Goal: Communication & Community: Answer question/provide support

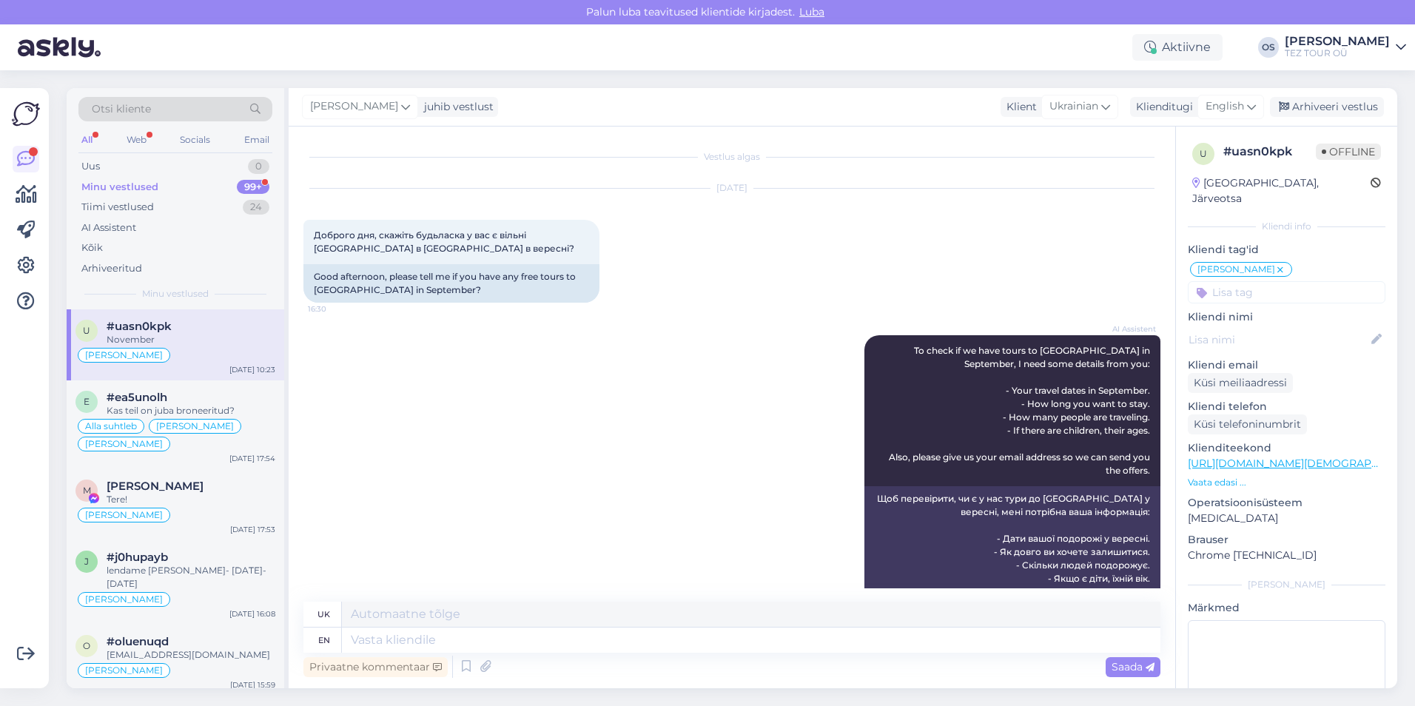
scroll to position [1010, 0]
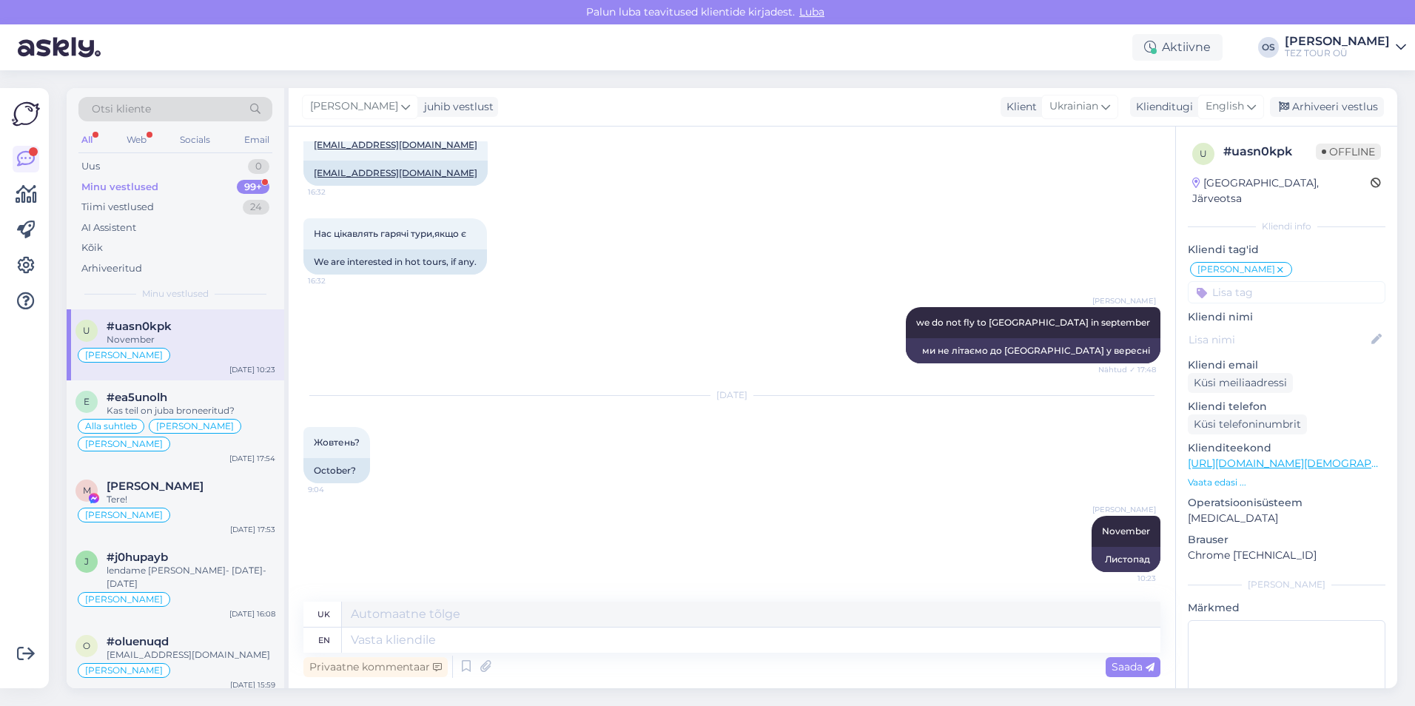
click at [165, 185] on div "Minu vestlused 99+" at bounding box center [175, 187] width 194 height 21
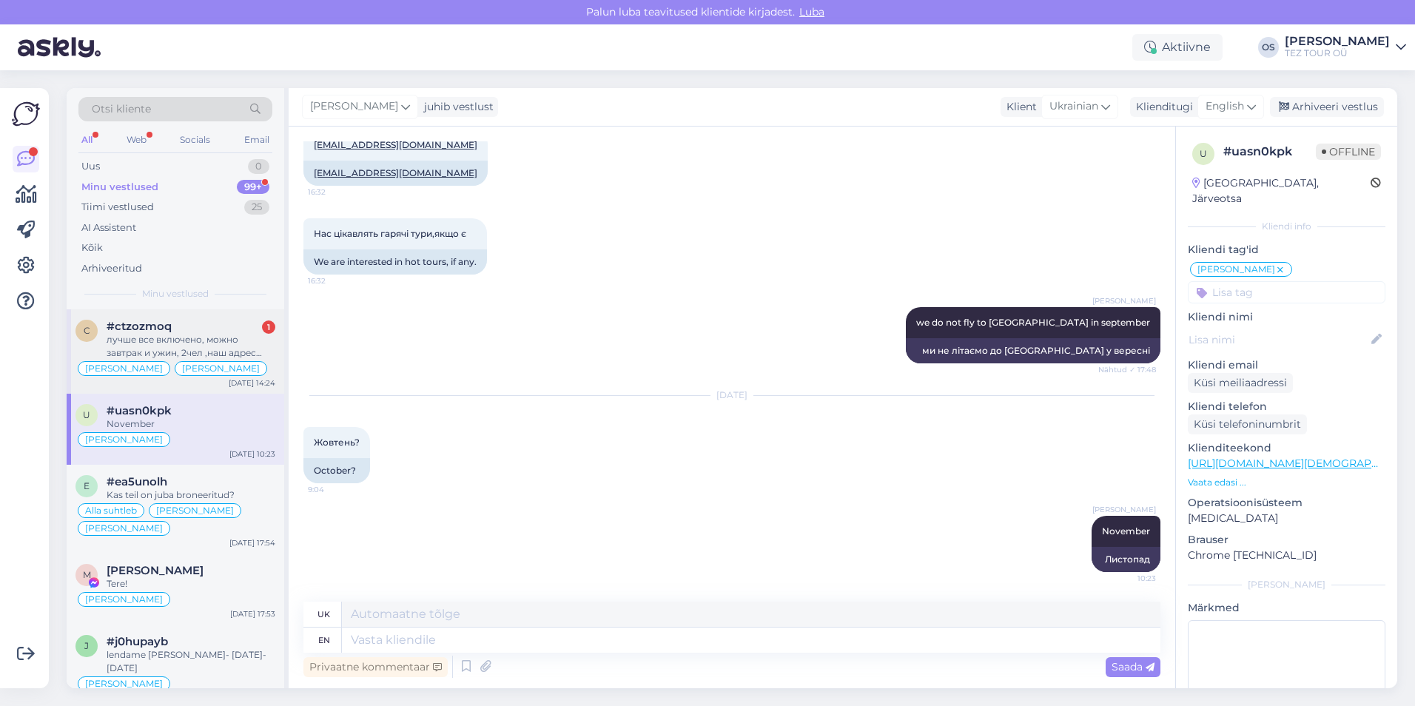
click at [162, 336] on div "лучше все включено, можно завтрак и ужин, 2чел ,наш адрес [EMAIL_ADDRESS][DOMAI…" at bounding box center [191, 346] width 169 height 27
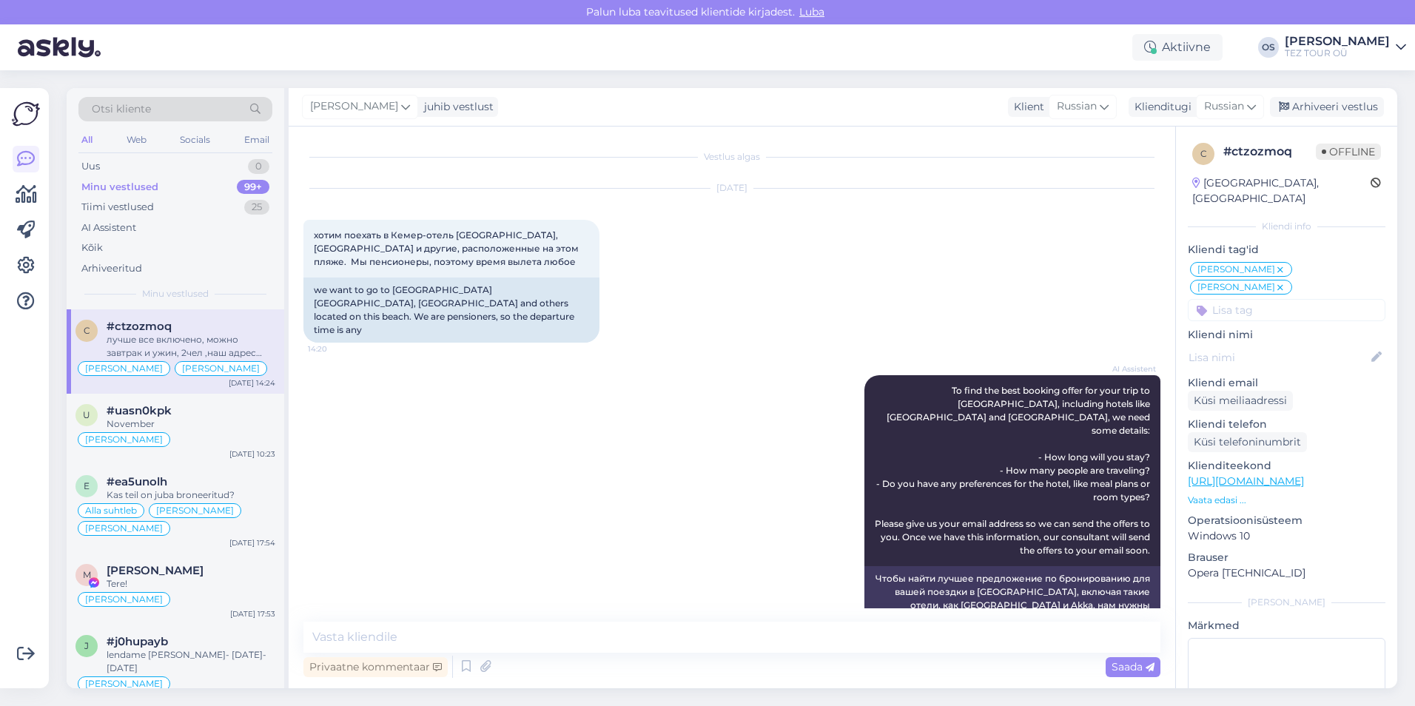
scroll to position [363, 0]
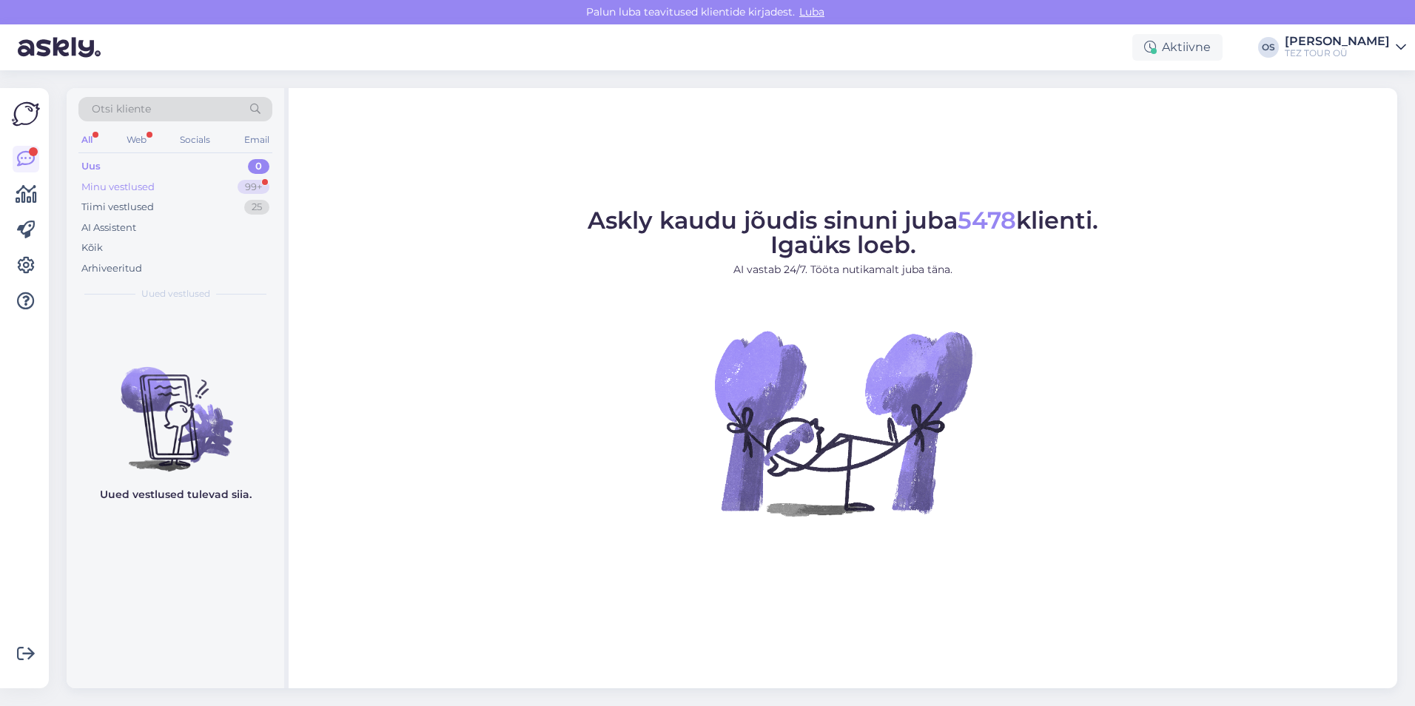
click at [172, 185] on div "Minu vestlused 99+" at bounding box center [175, 187] width 194 height 21
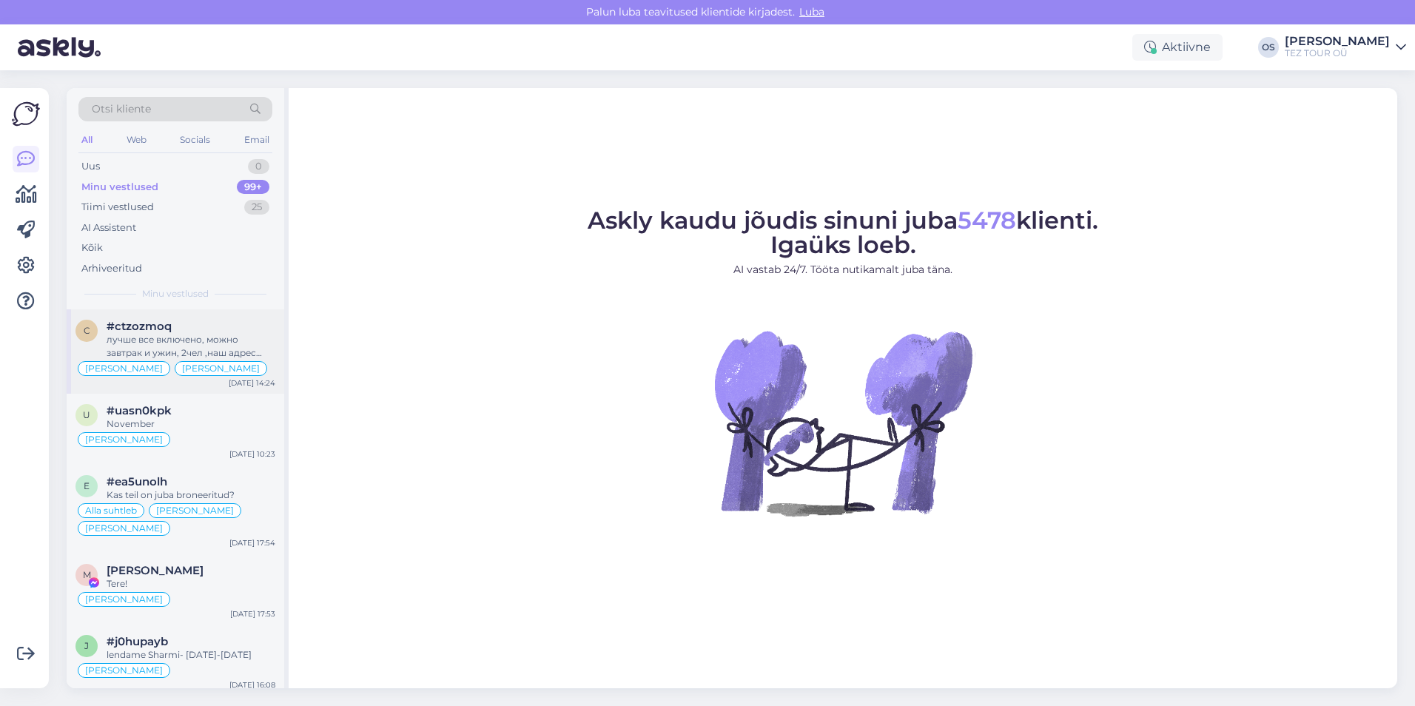
click at [174, 339] on div "лучше все включено, можно завтрак и ужин, 2чел ,наш адрес [EMAIL_ADDRESS][DOMAI…" at bounding box center [191, 346] width 169 height 27
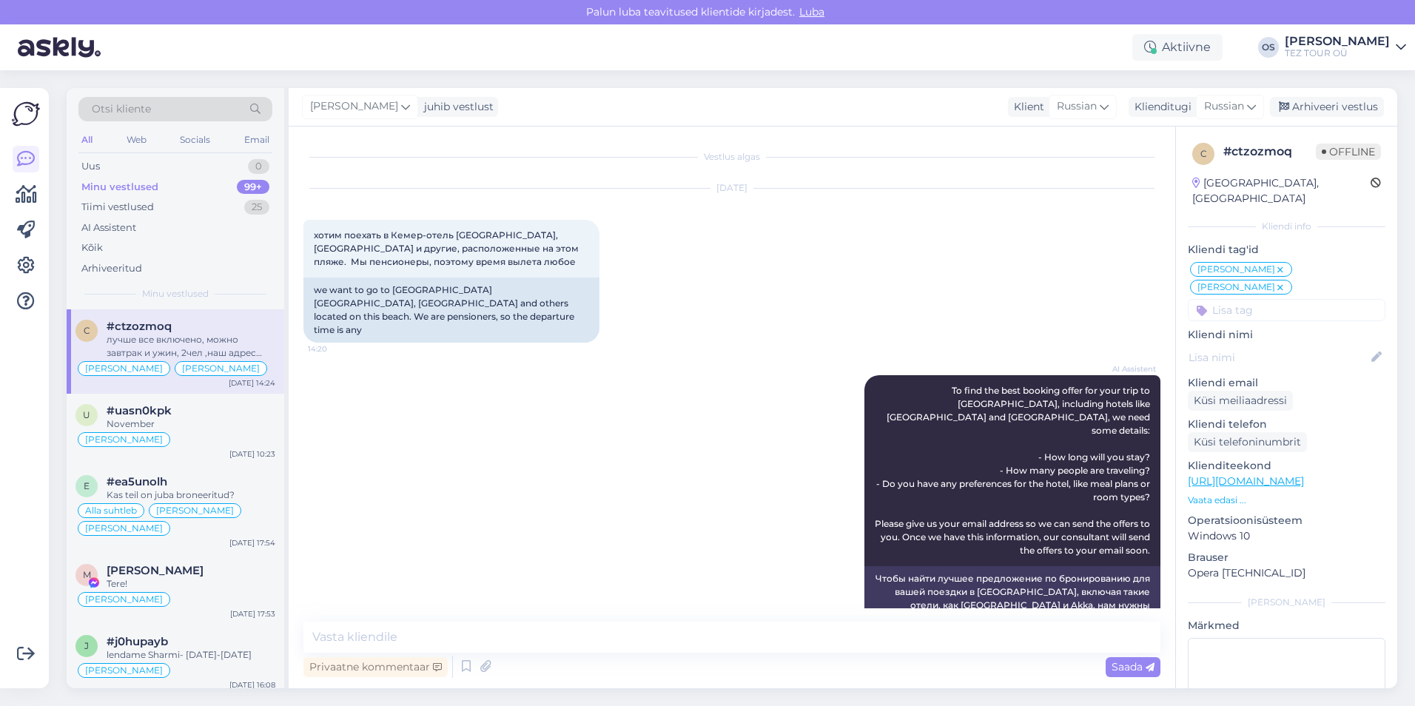
scroll to position [363, 0]
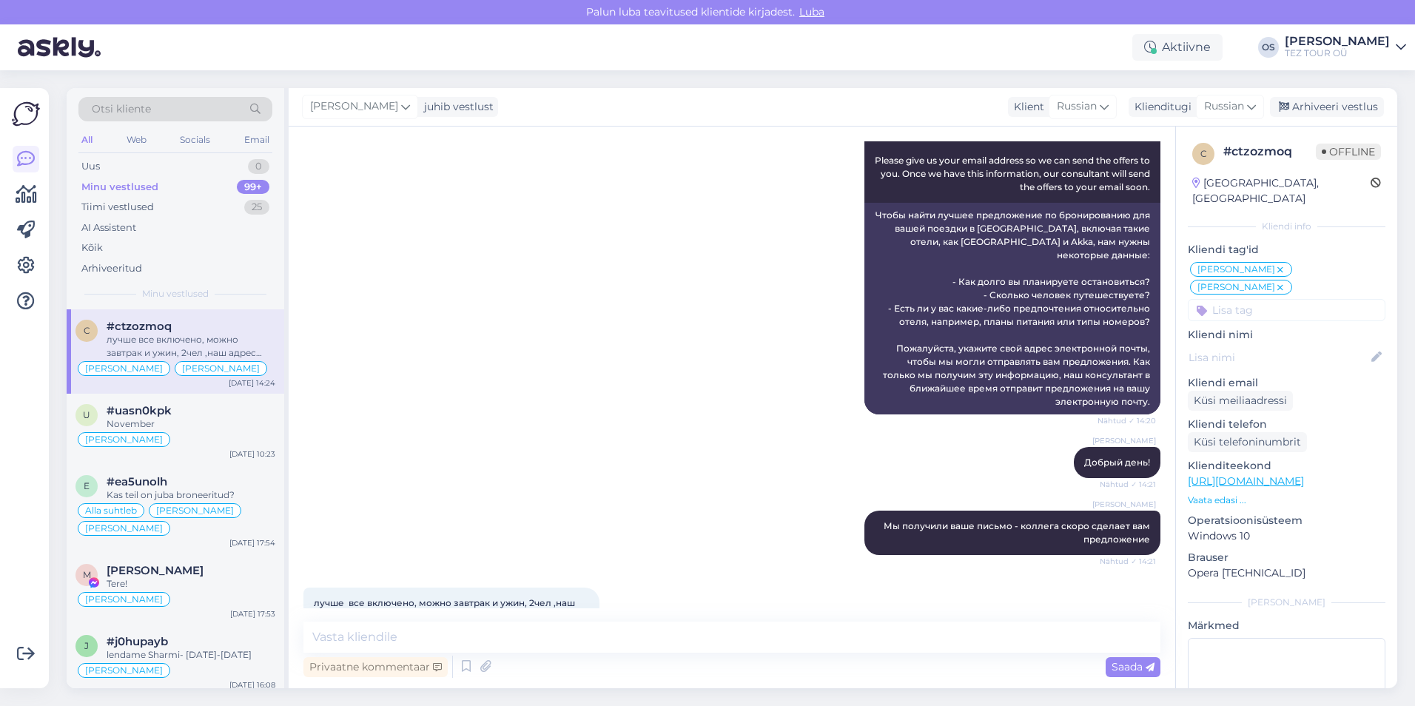
drag, startPoint x: 446, startPoint y: 576, endPoint x: 342, endPoint y: 582, distance: 103.8
click at [342, 588] on div "лучше все включено, можно завтрак и ужин, 2чел ,наш адрес kozlov.dom@mail.ru 14…" at bounding box center [451, 610] width 296 height 44
drag, startPoint x: 342, startPoint y: 582, endPoint x: 364, endPoint y: 578, distance: 22.5
copy span "[EMAIL_ADDRESS][DOMAIN_NAME]"
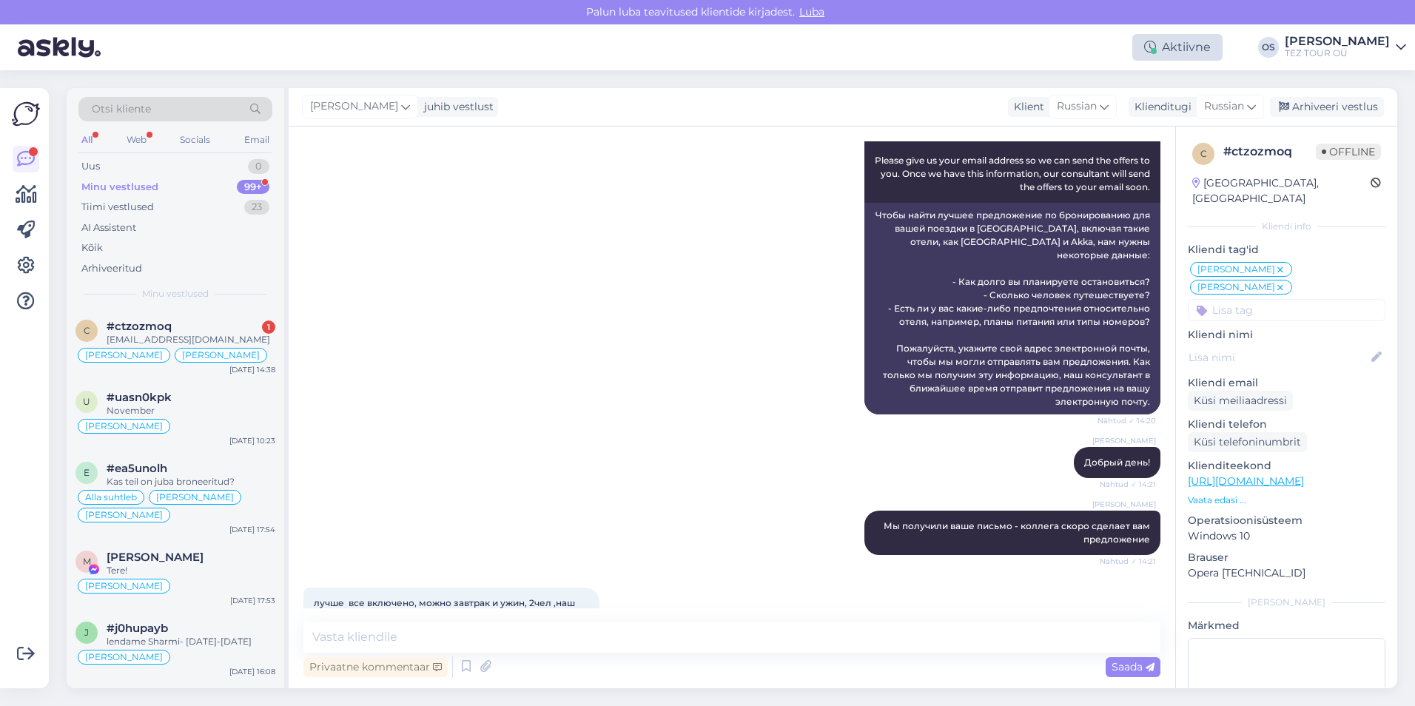
scroll to position [427, 0]
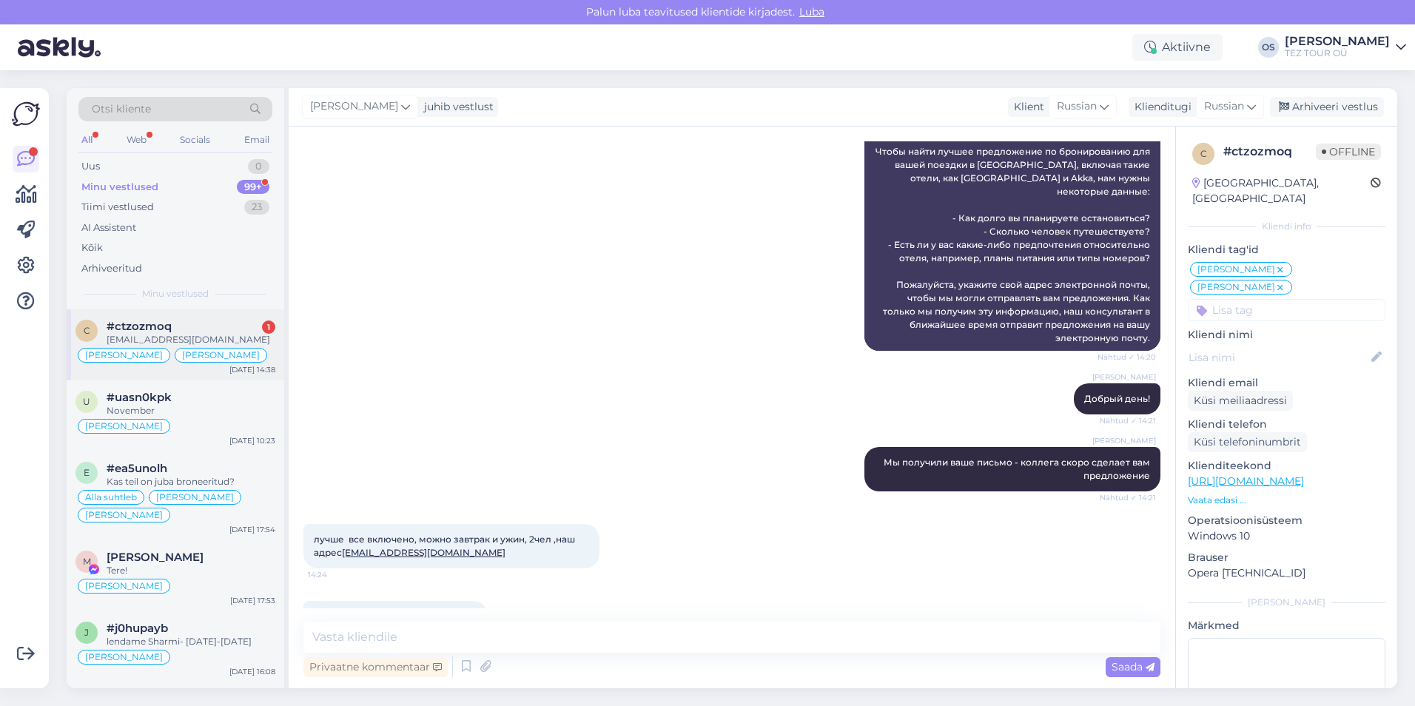
click at [204, 325] on div "#ctzozmoq 1" at bounding box center [191, 326] width 169 height 13
click at [358, 636] on textarea at bounding box center [731, 637] width 857 height 31
click at [358, 637] on textarea at bounding box center [731, 637] width 857 height 31
type textarea "отправлено предложение"
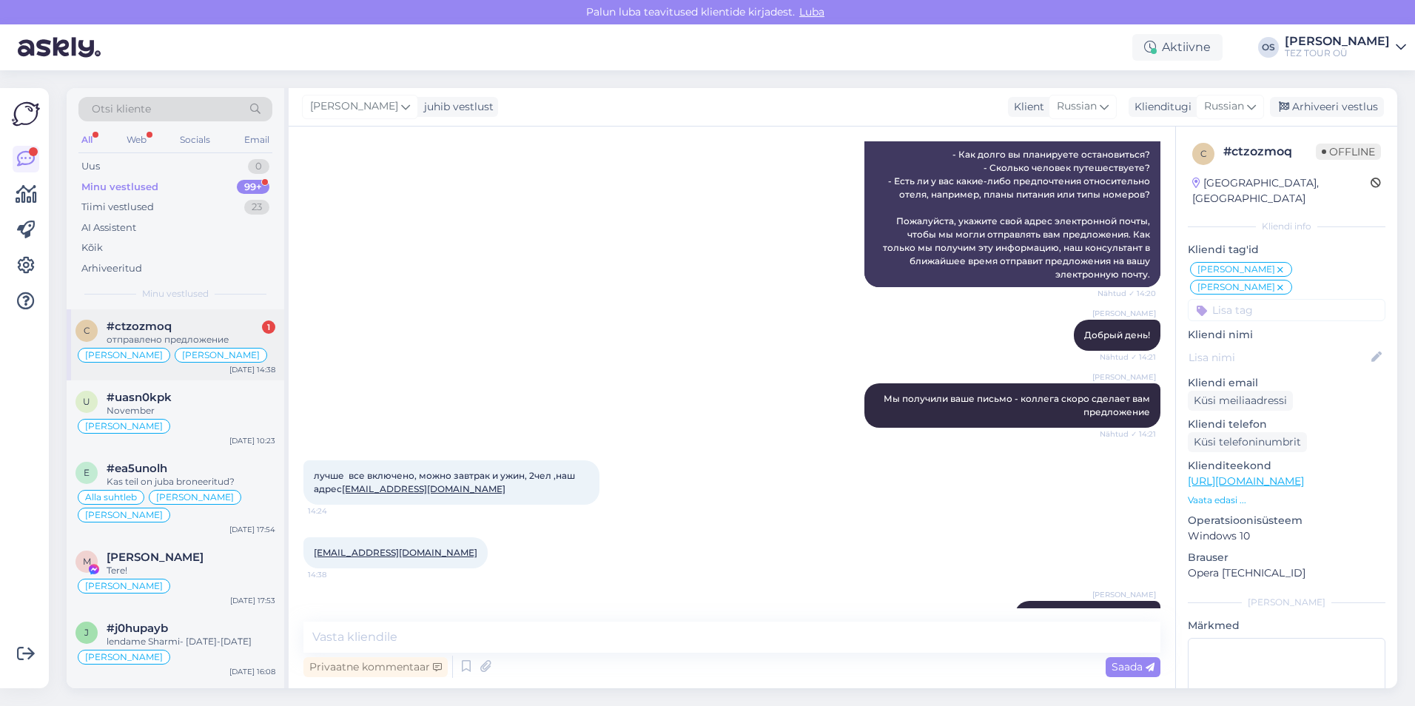
click at [196, 326] on div "#ctzozmoq 1" at bounding box center [191, 326] width 169 height 13
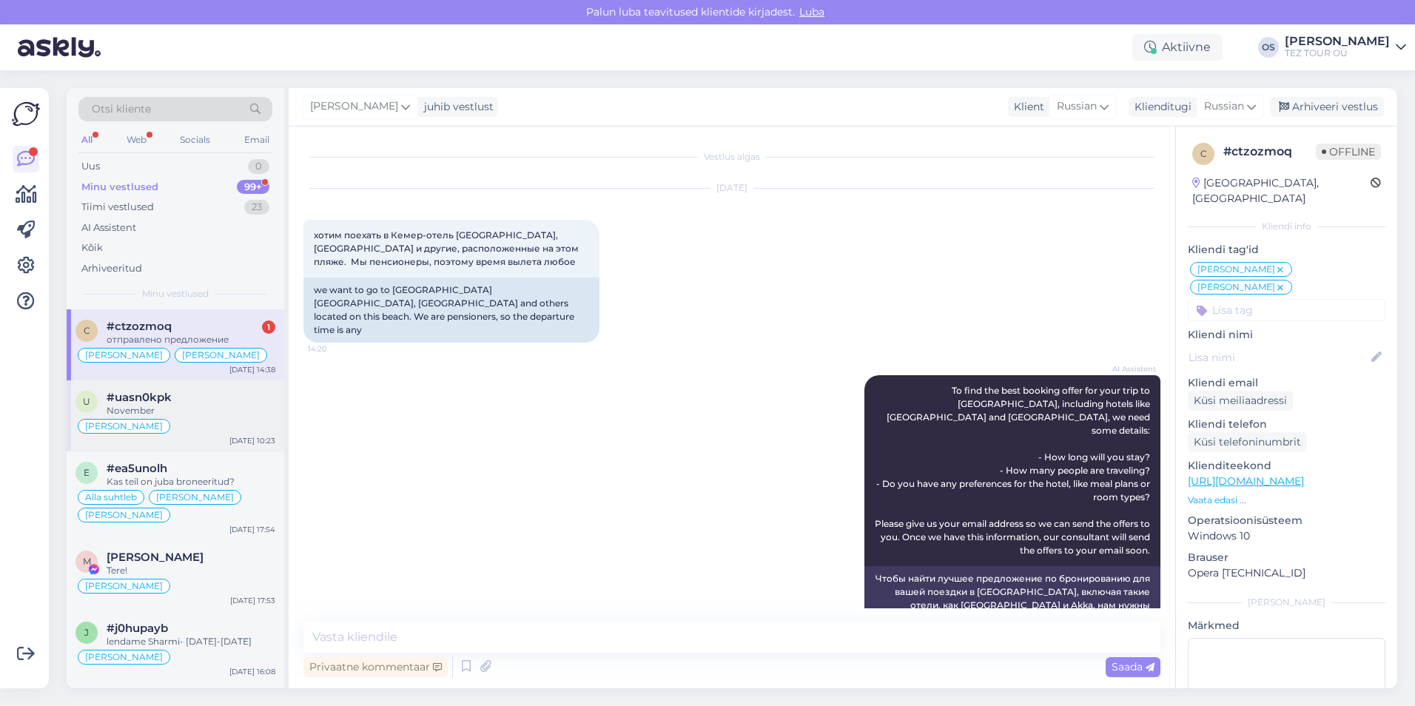
click at [120, 410] on div "November" at bounding box center [191, 410] width 169 height 13
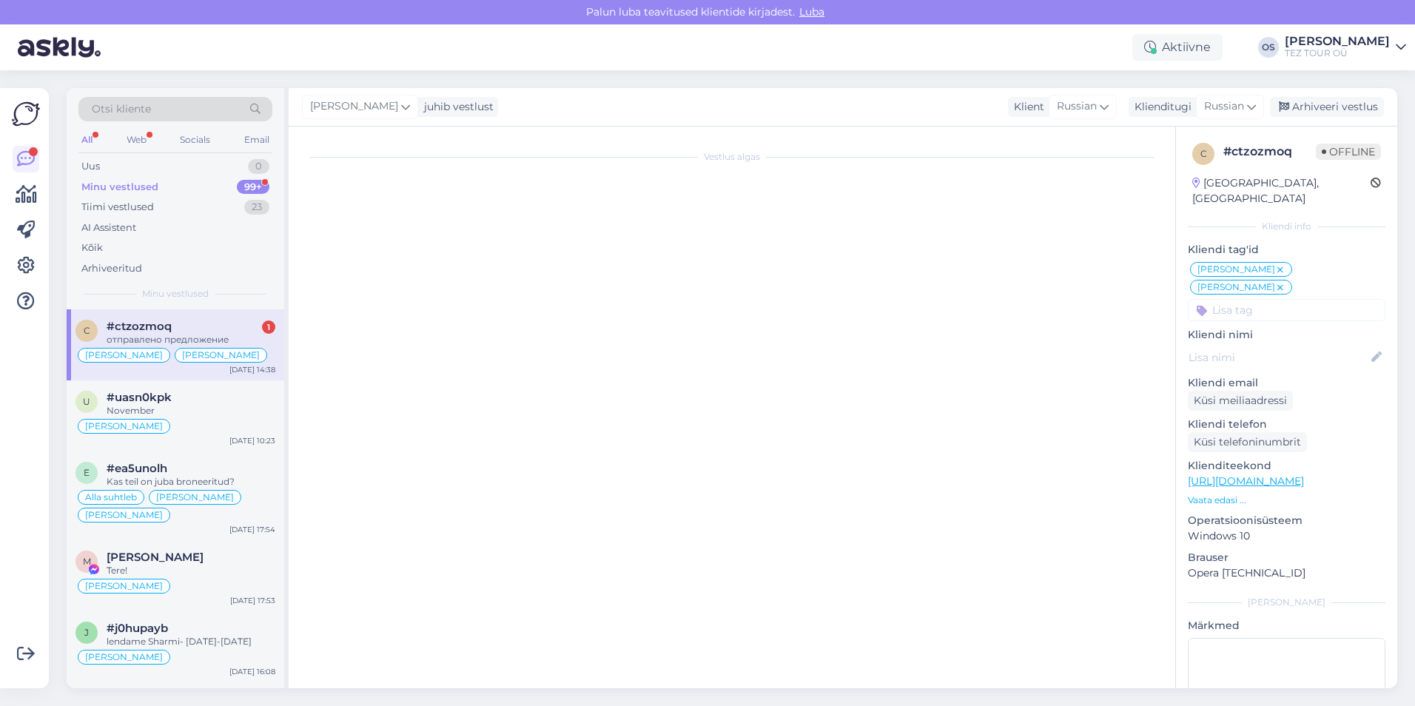
scroll to position [1010, 0]
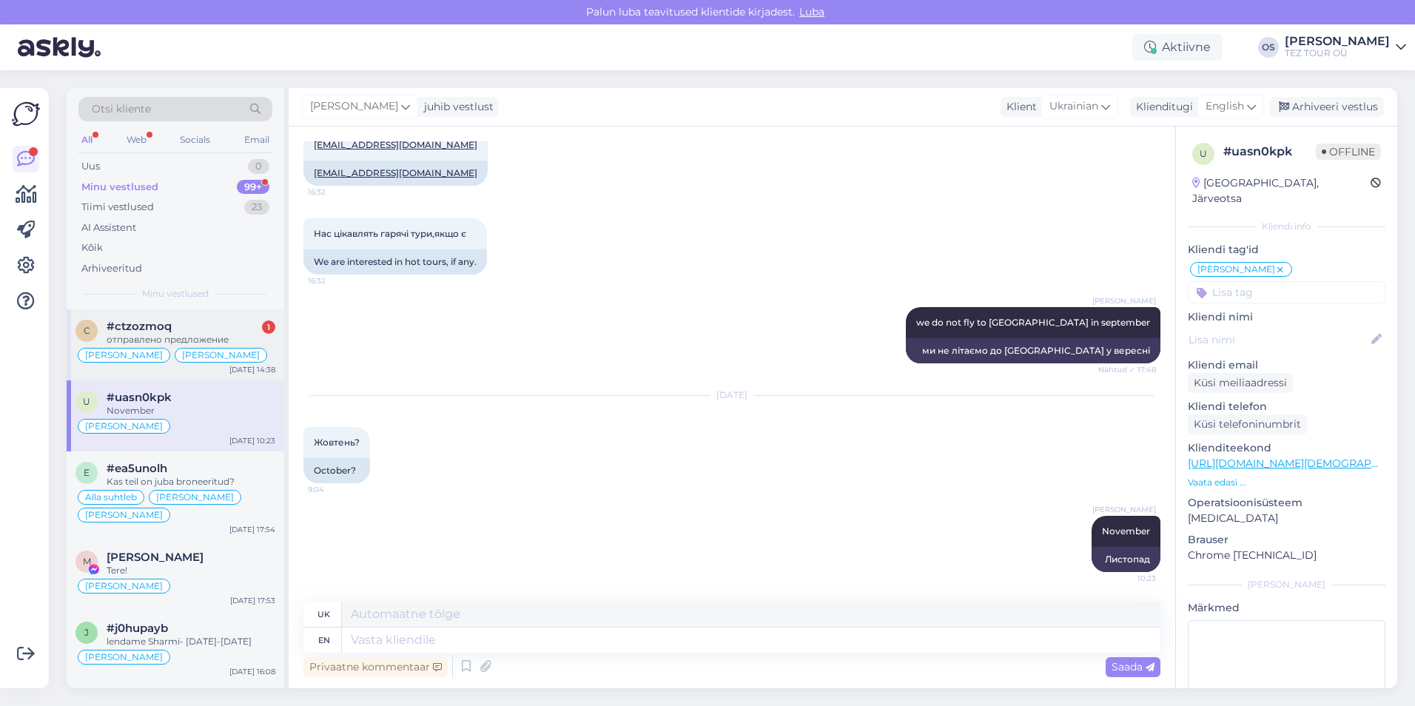
click at [184, 328] on div "#ctzozmoq 1" at bounding box center [191, 326] width 169 height 13
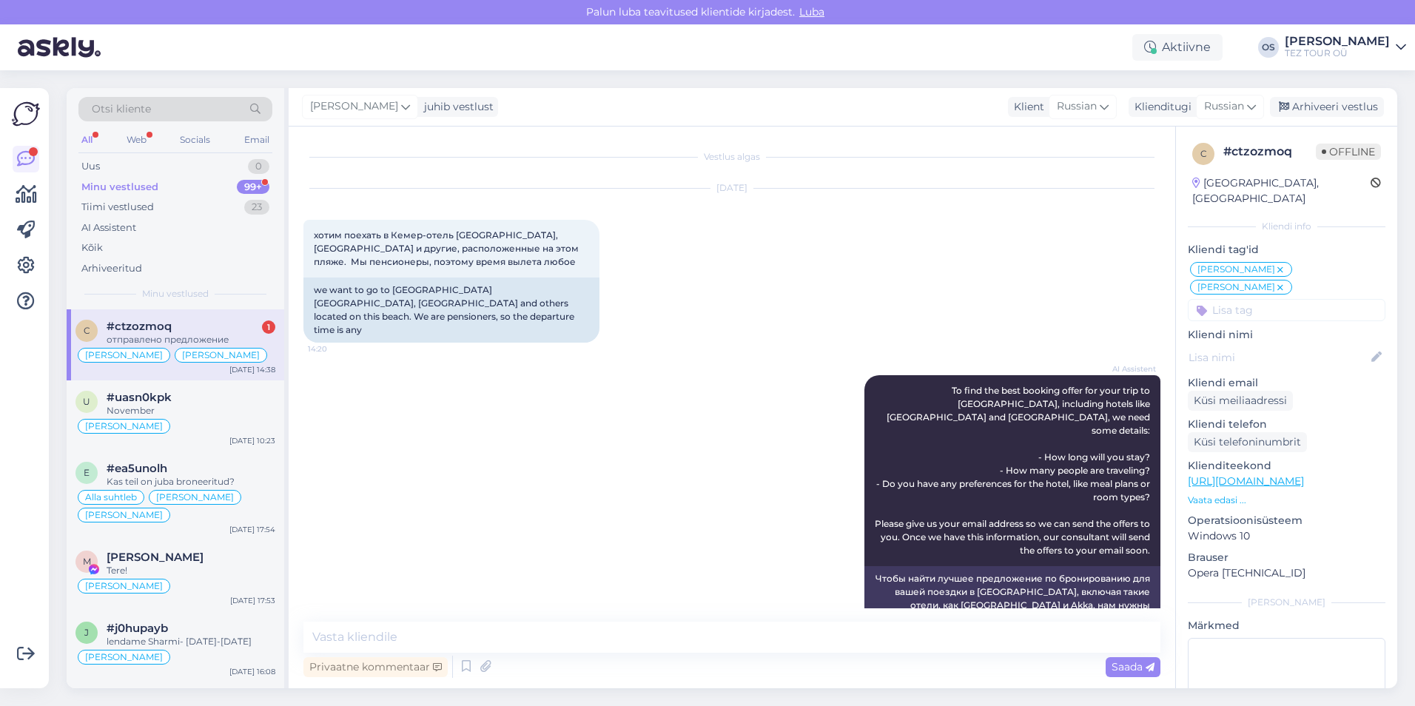
scroll to position [491, 0]
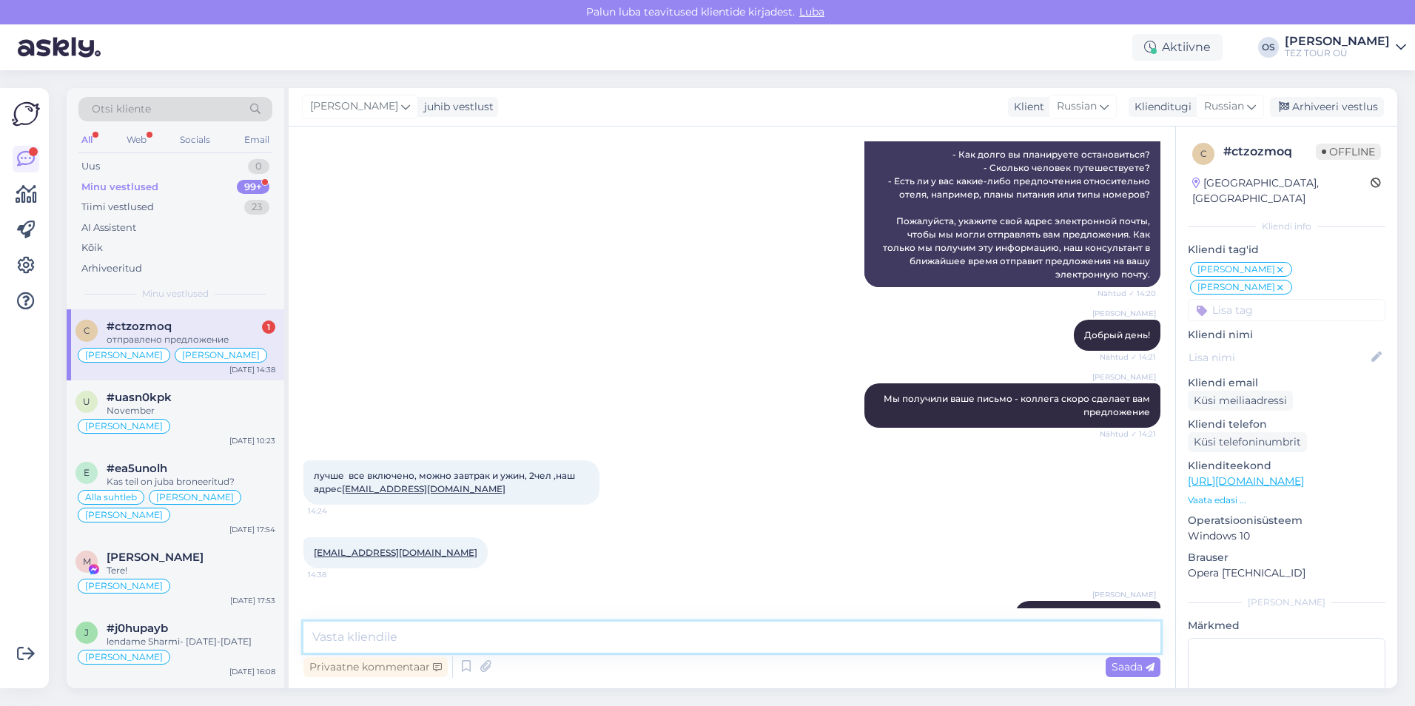
click at [600, 632] on textarea at bounding box center [731, 637] width 857 height 31
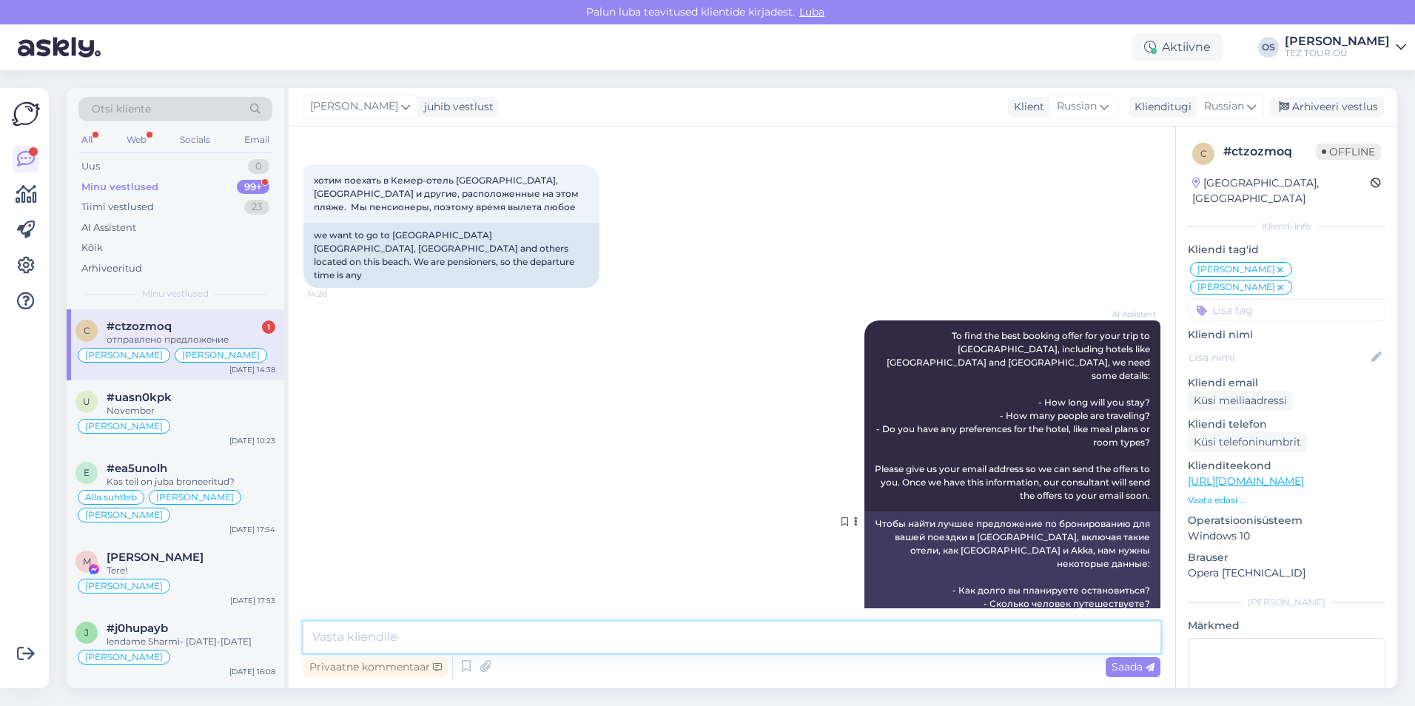
scroll to position [0, 0]
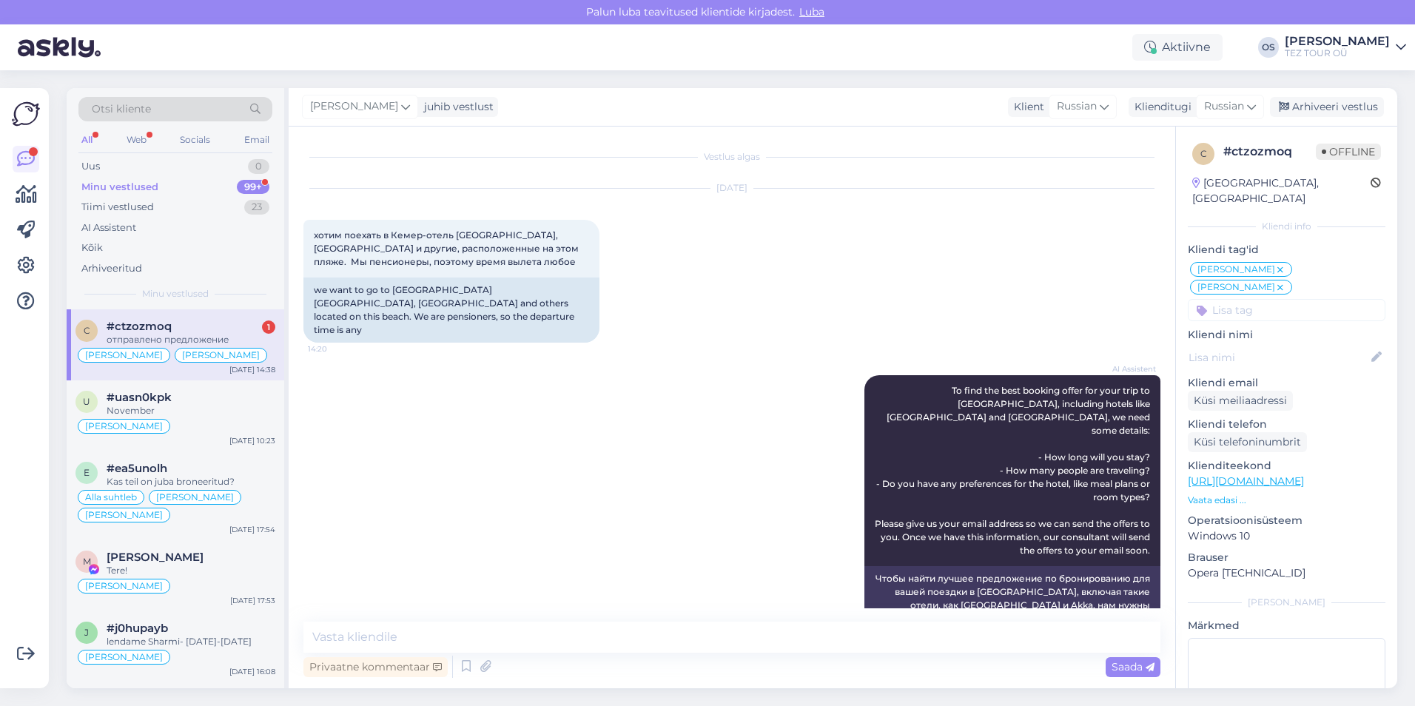
click at [130, 192] on div "Minu vestlused" at bounding box center [119, 187] width 77 height 15
